Goal: Transaction & Acquisition: Purchase product/service

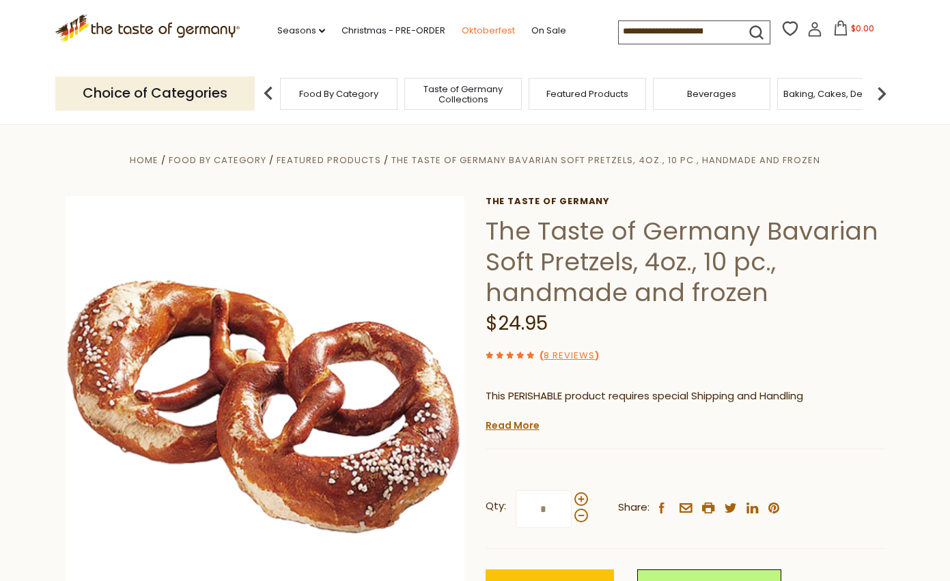
click at [482, 34] on link "Oktoberfest" at bounding box center [488, 30] width 53 height 15
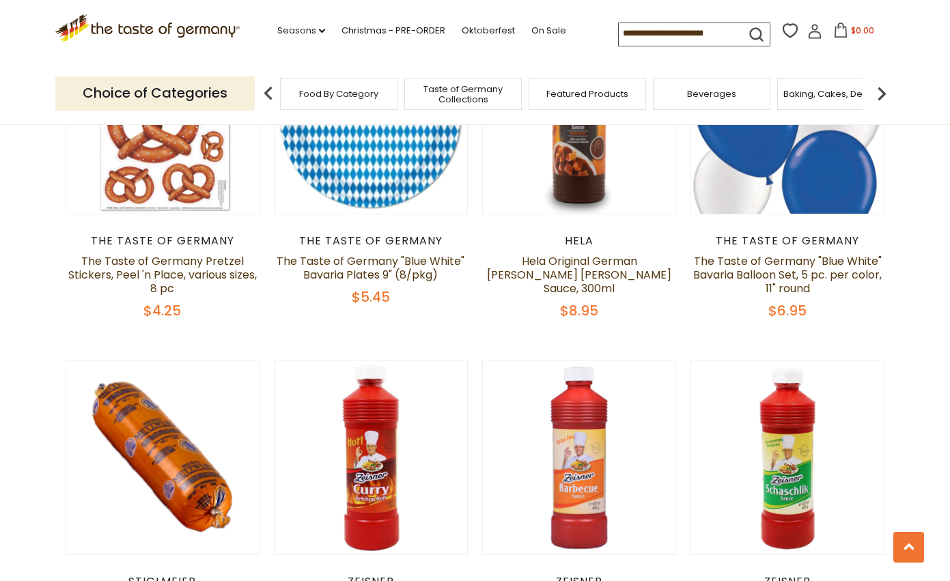
scroll to position [3167, 0]
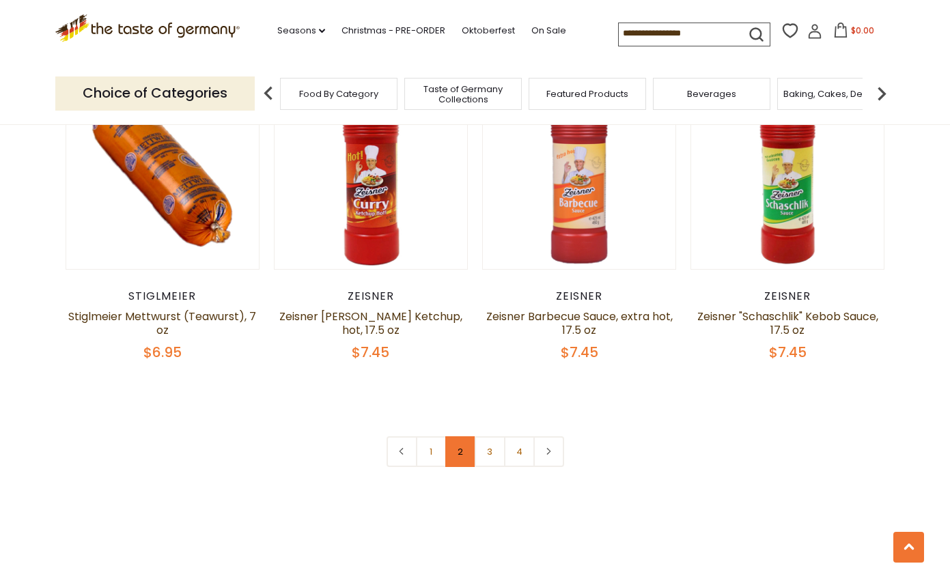
click at [471, 436] on link "2" at bounding box center [460, 451] width 31 height 31
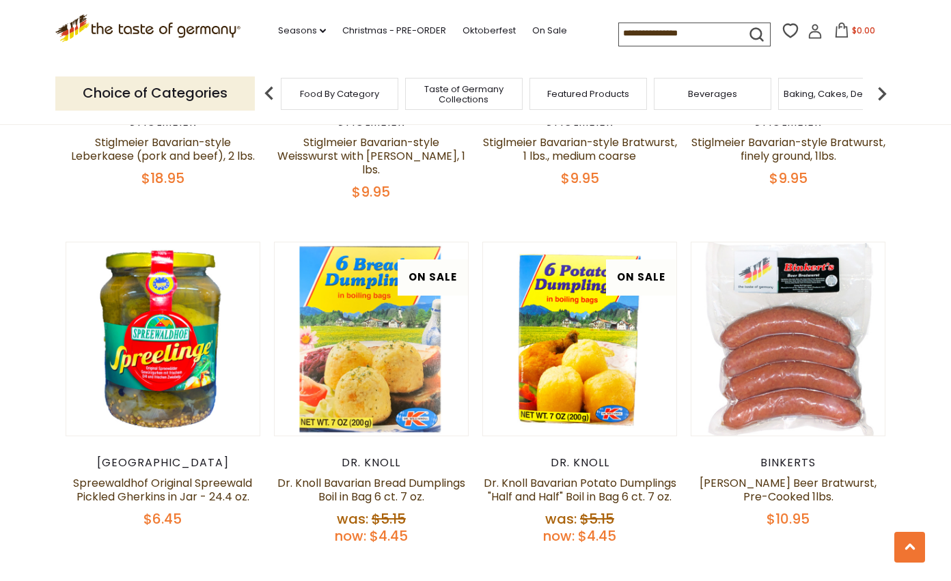
scroll to position [1671, 0]
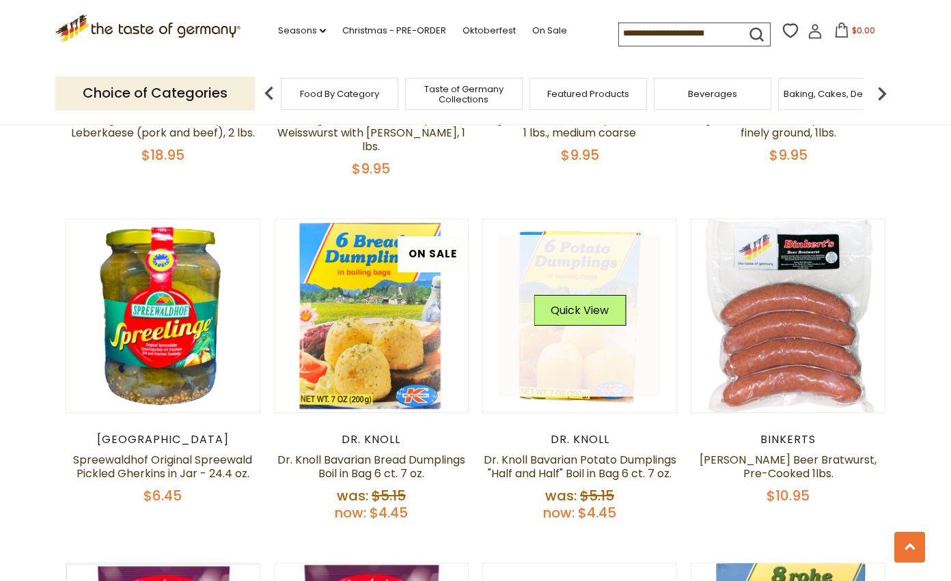
click at [566, 299] on link at bounding box center [580, 316] width 163 height 163
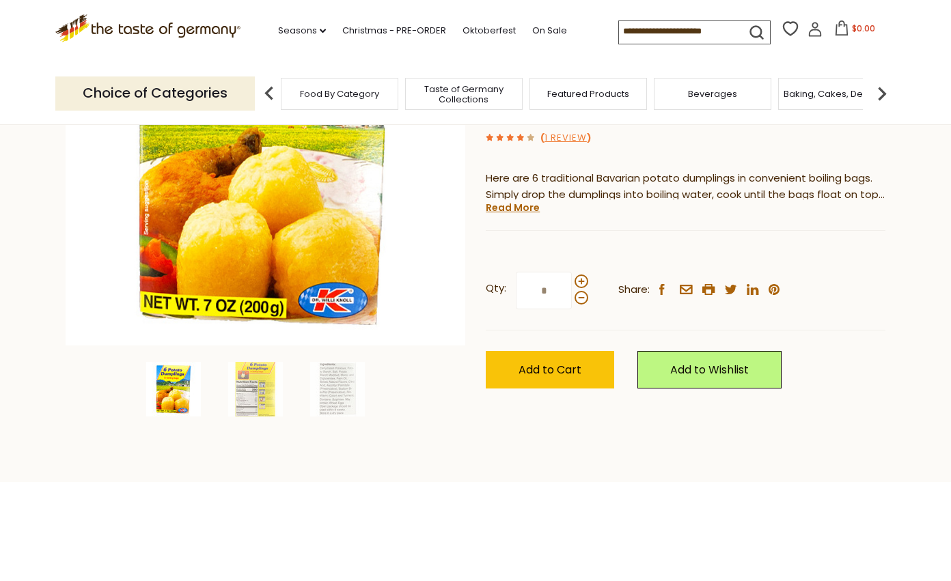
scroll to position [273, 0]
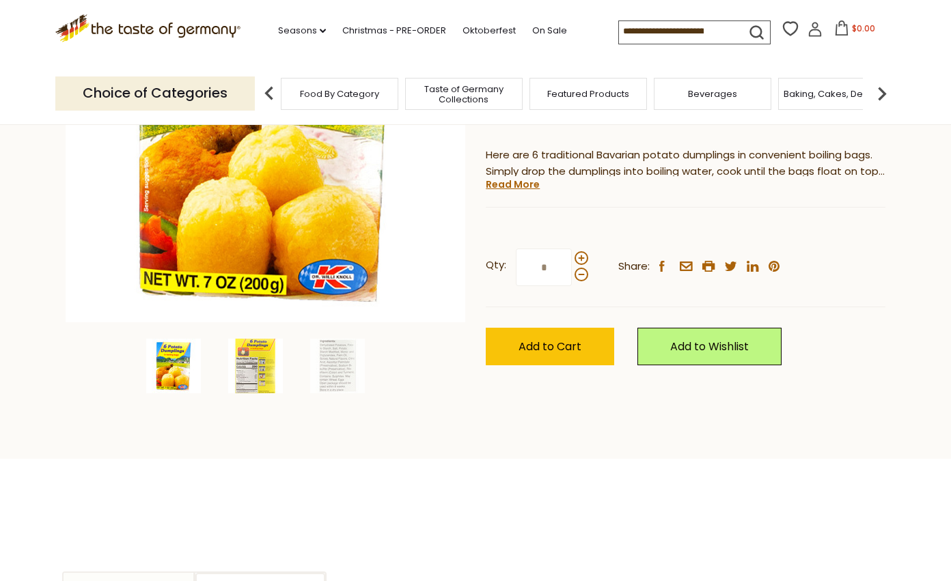
click at [237, 363] on img at bounding box center [255, 366] width 55 height 55
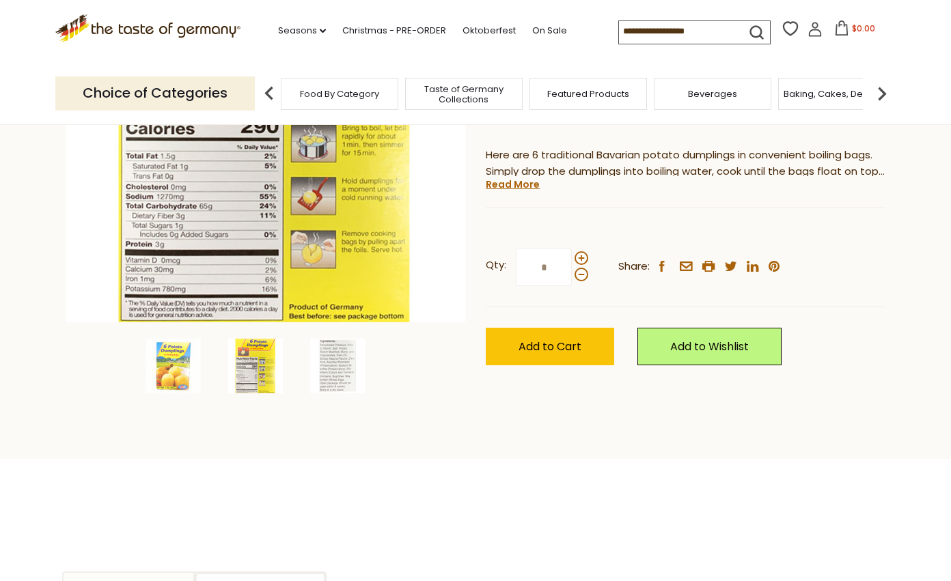
click at [345, 384] on img at bounding box center [337, 366] width 55 height 55
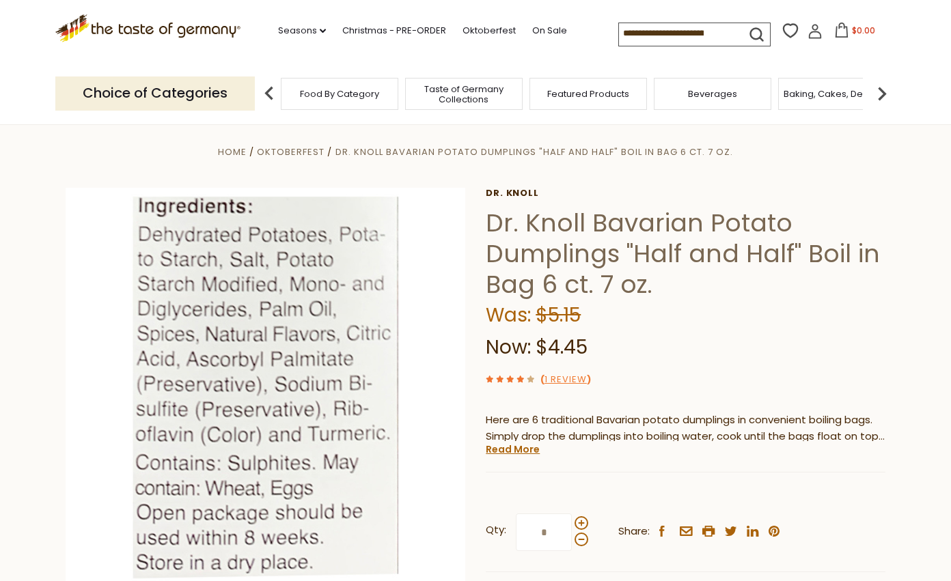
scroll to position [0, 0]
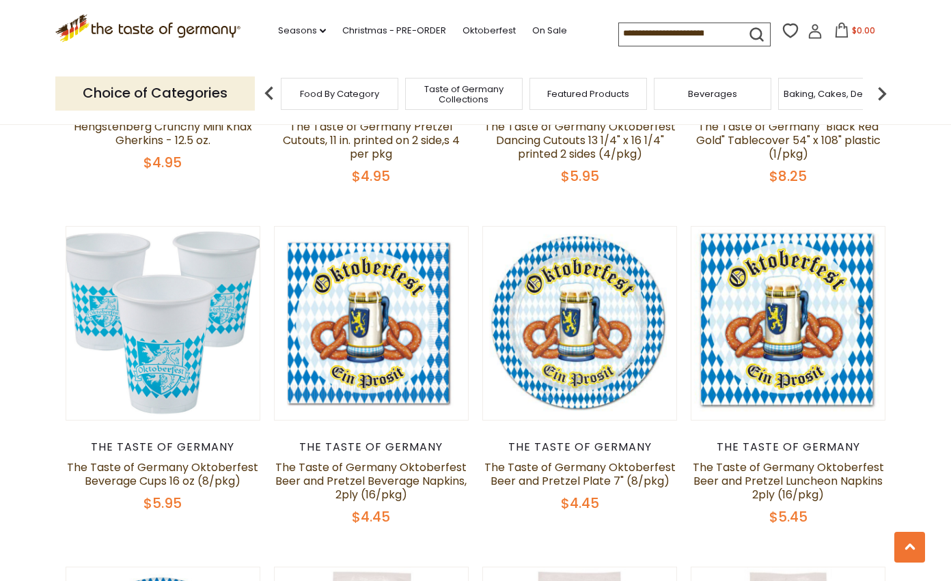
scroll to position [3090, 0]
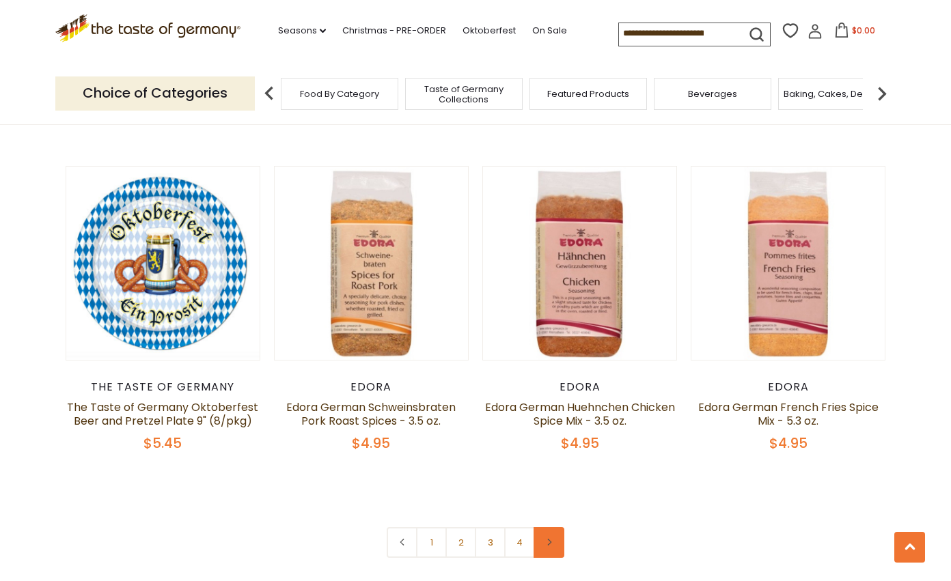
click at [559, 527] on link at bounding box center [548, 542] width 31 height 31
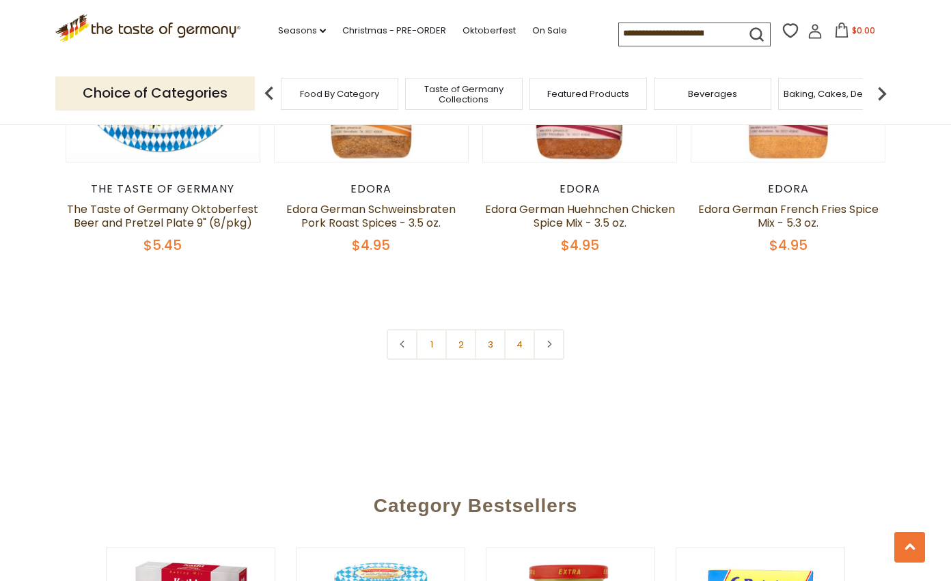
scroll to position [3317, 0]
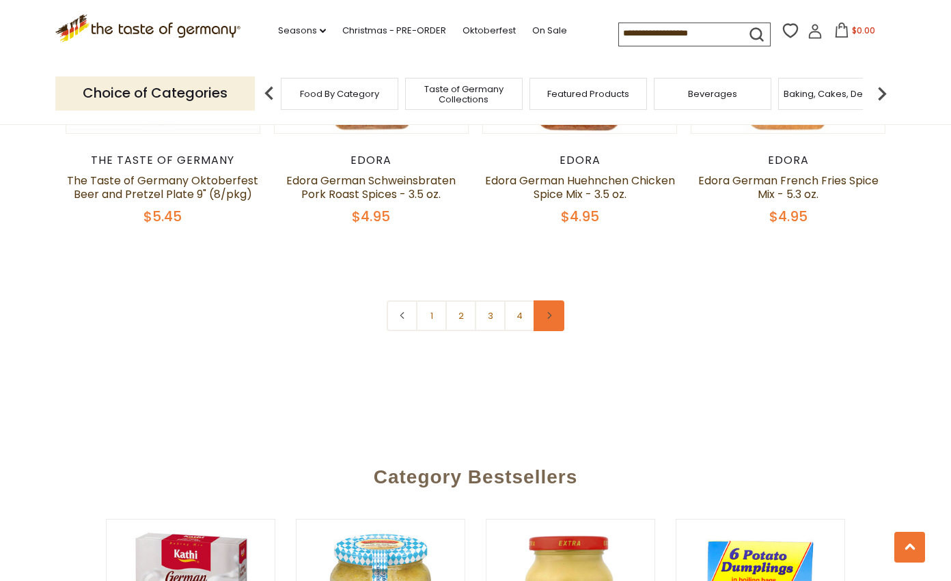
click at [555, 301] on link at bounding box center [548, 316] width 31 height 31
